Goal: Task Accomplishment & Management: Complete application form

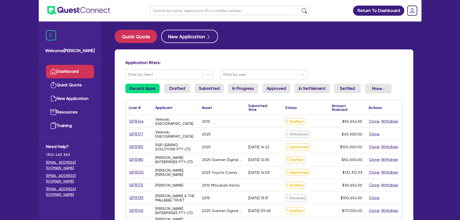
click at [226, 7] on input "text" at bounding box center [229, 10] width 159 height 9
type input "kaper"
click at [300, 8] on button "submit" at bounding box center [304, 11] width 8 height 7
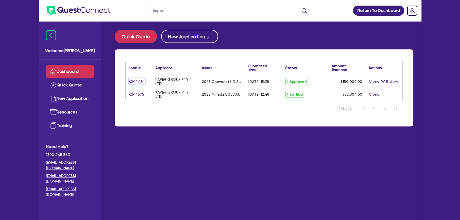
click at [137, 80] on link "QF14734" at bounding box center [137, 81] width 16 height 6
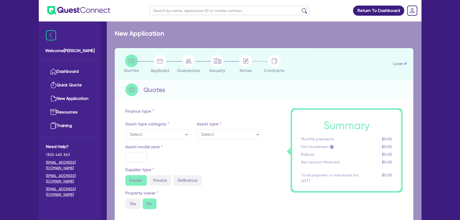
select select "CARS_AND_LIGHT_TRUCKS"
type input "2025"
radio input "true"
type input "172,000"
type input "22,000"
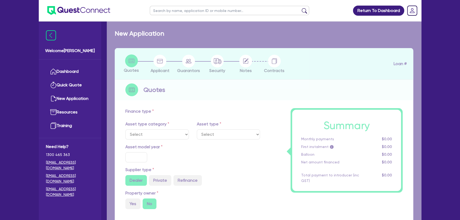
type input "1"
type input "1,500"
type input "6.25"
type input "450"
type input "100"
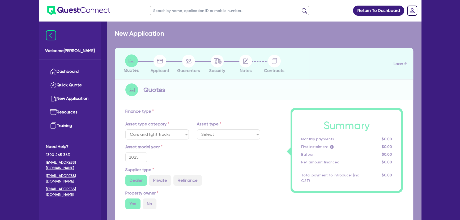
select select "PASSENGER_VEHICLES"
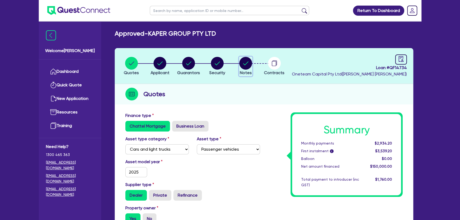
click at [246, 59] on circle "button" at bounding box center [245, 63] width 13 height 13
select select "Other"
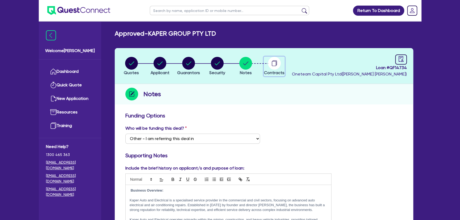
click at [270, 61] on circle "button" at bounding box center [274, 63] width 13 height 13
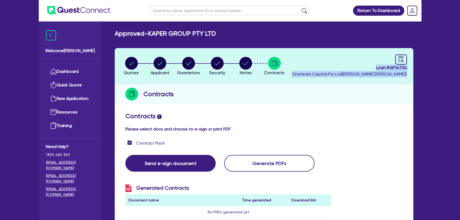
drag, startPoint x: 372, startPoint y: 67, endPoint x: 422, endPoint y: 71, distance: 50.0
copy div "Loan # QF14734 Oneteam Capital Pty Ltd ( [PERSON_NAME] )"
click at [247, 65] on circle "button" at bounding box center [245, 63] width 13 height 13
select select "Other"
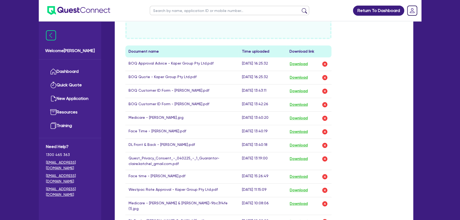
scroll to position [265, 0]
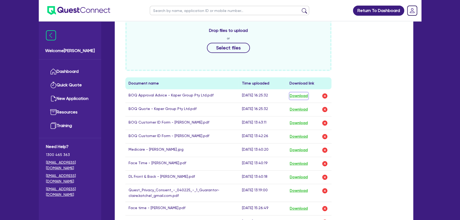
click at [295, 96] on button "Download" at bounding box center [298, 95] width 19 height 7
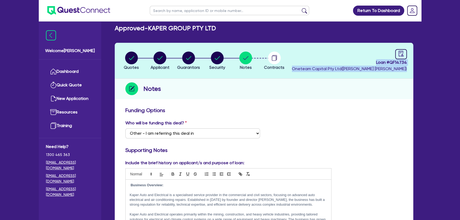
scroll to position [0, 0]
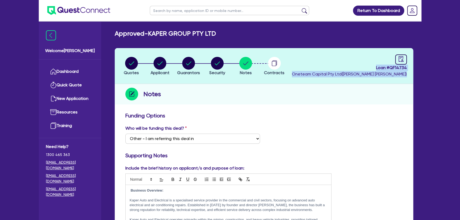
click at [366, 74] on span "Oneteam Capital Pty Ltd ( [PERSON_NAME] )" at bounding box center [349, 73] width 115 height 5
drag, startPoint x: 372, startPoint y: 68, endPoint x: 407, endPoint y: 66, distance: 35.4
click at [407, 66] on header "Quotes Applicant [GEOGRAPHIC_DATA] Security Notes Contracts Loan # QF14734 Onet…" at bounding box center [264, 66] width 298 height 36
copy span "Loan # QF14734"
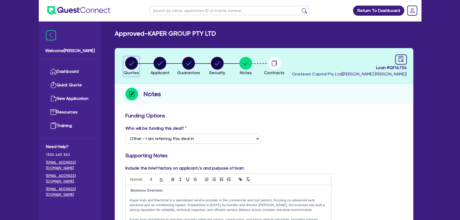
click at [131, 61] on circle "button" at bounding box center [131, 63] width 13 height 13
select select "CARS_AND_LIGHT_TRUCKS"
select select "PASSENGER_VEHICLES"
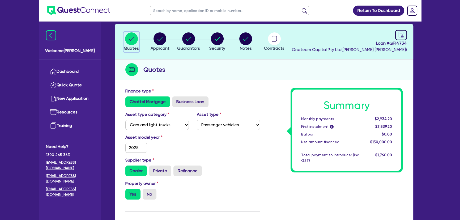
scroll to position [24, 0]
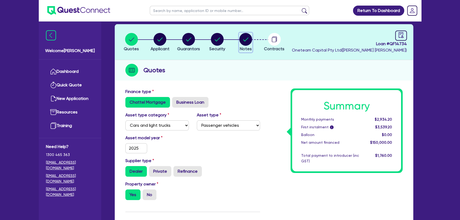
click at [250, 44] on icon "button" at bounding box center [245, 39] width 13 height 13
select select "Other"
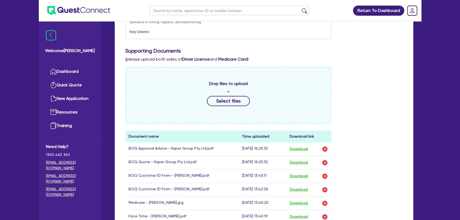
scroll to position [265, 0]
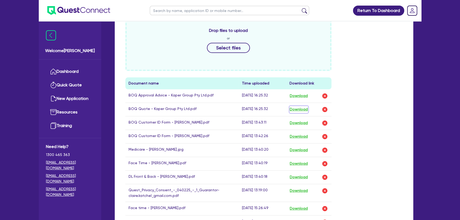
click at [306, 107] on button "Download" at bounding box center [298, 109] width 19 height 7
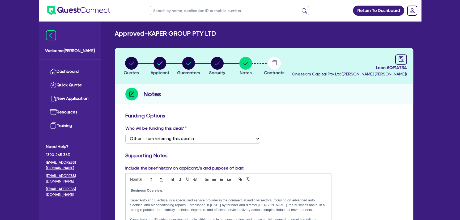
scroll to position [0, 0]
click at [129, 63] on icon "button" at bounding box center [131, 63] width 5 height 4
select select "CARS_AND_LIGHT_TRUCKS"
select select "PASSENGER_VEHICLES"
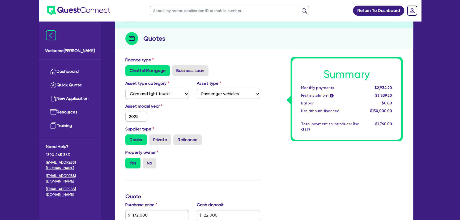
scroll to position [48, 0]
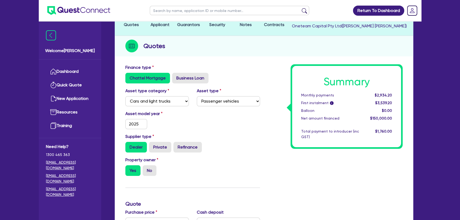
click at [74, 9] on img at bounding box center [78, 10] width 63 height 9
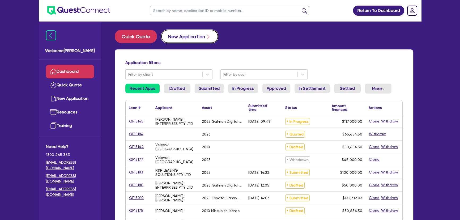
click at [189, 36] on button "New Application" at bounding box center [189, 36] width 57 height 13
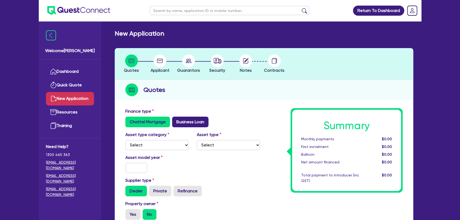
click at [183, 118] on label "Business Loan" at bounding box center [190, 121] width 36 height 11
click at [175, 118] on input "Business Loan" at bounding box center [173, 117] width 3 height 3
radio input "true"
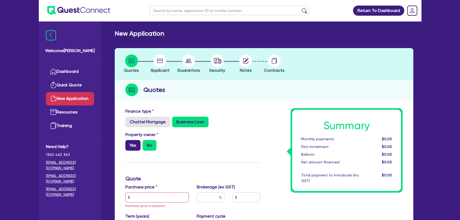
drag, startPoint x: 133, startPoint y: 135, endPoint x: 133, endPoint y: 141, distance: 5.6
click at [133, 136] on label "Property owner" at bounding box center [141, 134] width 33 height 6
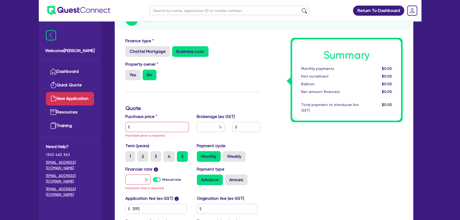
scroll to position [72, 0]
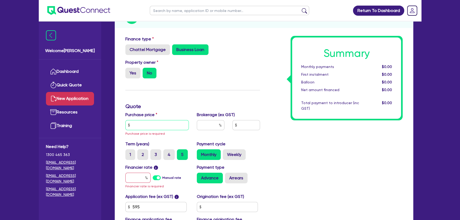
click at [154, 123] on input "text" at bounding box center [156, 125] width 63 height 10
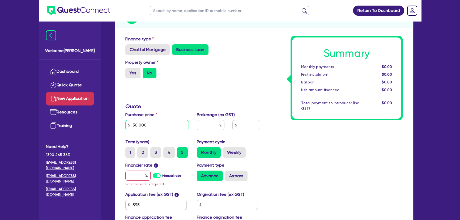
type input "30,000"
click at [131, 181] on div "Financier rate i Manual rate Financier rate is required" at bounding box center [156, 174] width 71 height 25
click at [134, 177] on input "text" at bounding box center [137, 175] width 25 height 10
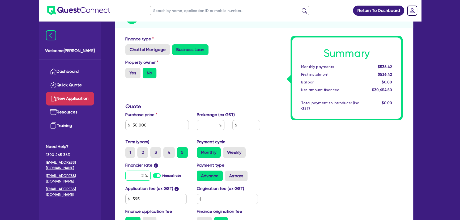
type input "2"
click at [215, 130] on div at bounding box center [211, 127] width 36 height 14
click at [206, 120] on input "text" at bounding box center [211, 125] width 28 height 10
type input "4"
type input "1,226.18"
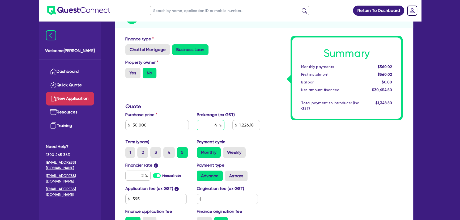
type input "4"
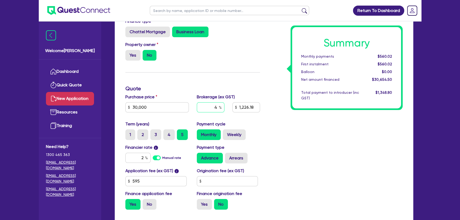
scroll to position [143, 0]
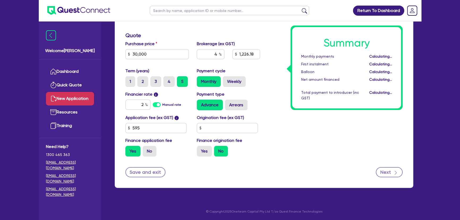
click at [387, 173] on button "Next" at bounding box center [388, 172] width 27 height 10
type input "1,226.18"
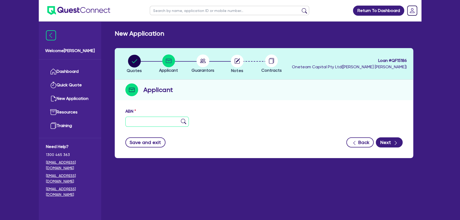
click at [163, 122] on input "text" at bounding box center [156, 121] width 63 height 10
click at [156, 126] on input "text" at bounding box center [156, 121] width 63 height 10
paste input "59 685 909 700"
type input "59 685 909 700"
click at [184, 122] on img at bounding box center [183, 121] width 5 height 5
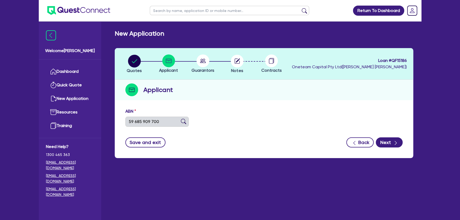
type input "ALL THINGS ASPHALT PTY LTD"
type input "ALL THINGS ASPHALT"
select select "COMPANY"
type input "[DATE]"
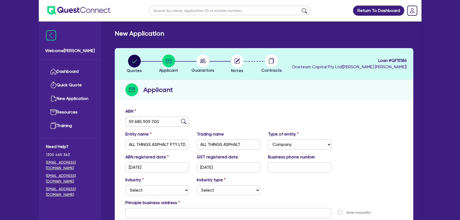
scroll to position [57, 0]
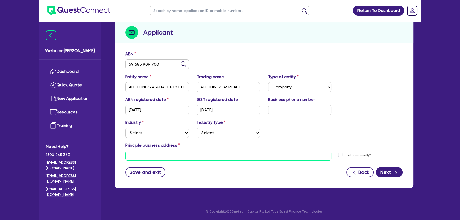
click at [181, 154] on input "text" at bounding box center [228, 155] width 206 height 10
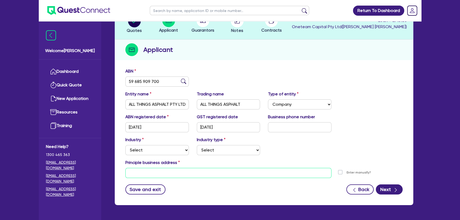
scroll to position [0, 0]
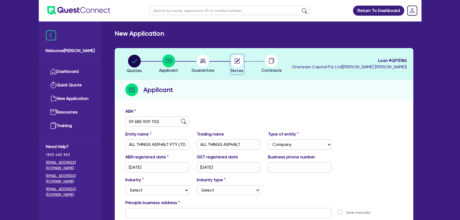
click at [233, 59] on circle "button" at bounding box center [237, 61] width 13 height 13
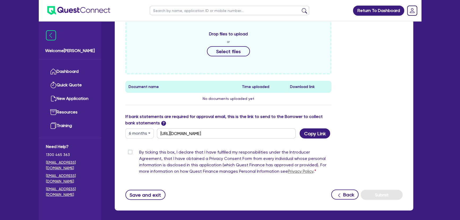
scroll to position [253, 0]
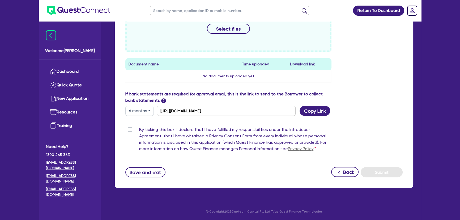
click at [337, 111] on div "If bank statements are required for approval email, this is the link to send to…" at bounding box center [263, 103] width 285 height 25
drag, startPoint x: 313, startPoint y: 111, endPoint x: 308, endPoint y: 112, distance: 4.8
click at [310, 111] on button "Copy Link" at bounding box center [314, 111] width 31 height 10
click at [302, 111] on button "Copy Link" at bounding box center [314, 111] width 31 height 10
